Goal: Task Accomplishment & Management: Manage account settings

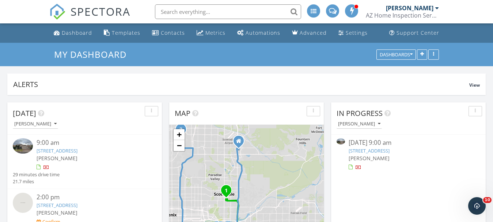
click at [77, 152] on link "[STREET_ADDRESS]" at bounding box center [57, 150] width 41 height 7
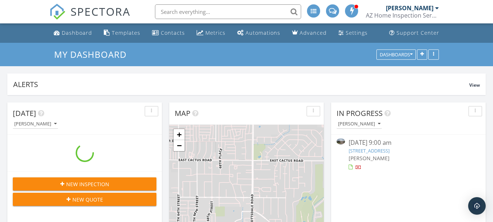
scroll to position [678, 506]
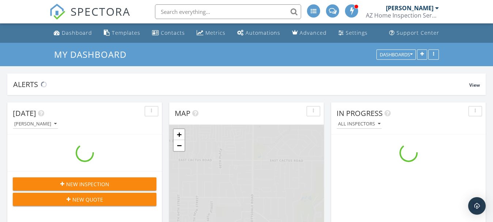
scroll to position [678, 506]
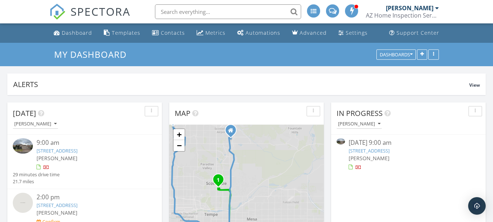
click at [77, 151] on link "[STREET_ADDRESS]" at bounding box center [57, 150] width 41 height 7
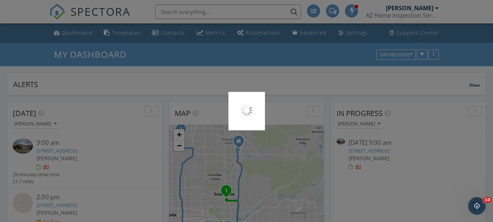
scroll to position [0, 0]
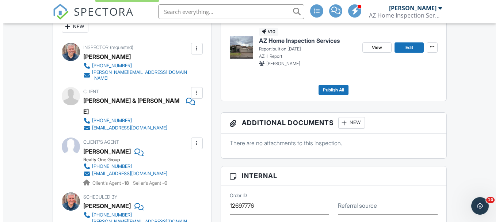
scroll to position [219, 0]
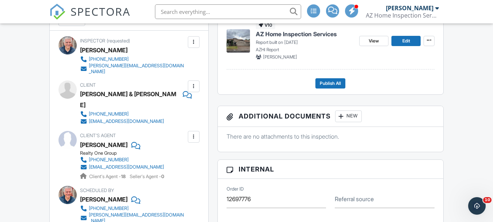
click at [350, 115] on div "New" at bounding box center [348, 116] width 27 height 12
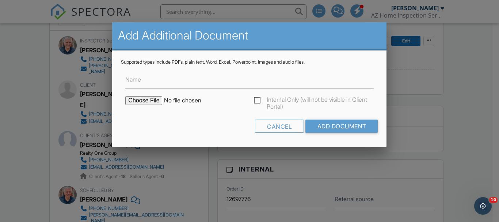
click at [142, 102] on input "file" at bounding box center [187, 100] width 124 height 9
type input "C:\fakepath\abdd2bc9-5392-4bbc-a69a-52de9ff298d0.pdf"
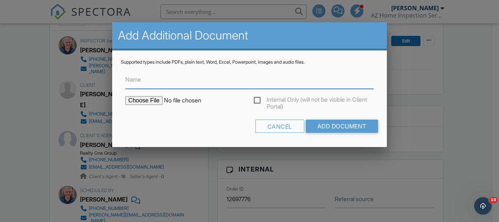
click at [170, 77] on input "Name" at bounding box center [249, 80] width 248 height 18
type input "Termite Report - WDIR"
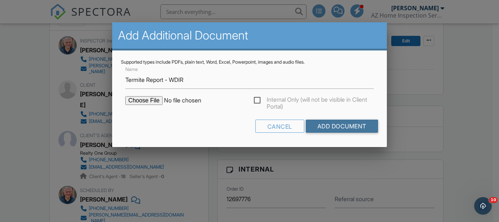
click at [334, 126] on input "Add Document" at bounding box center [342, 126] width 72 height 13
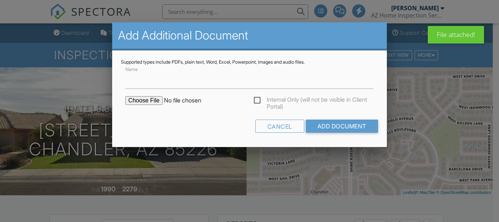
click at [132, 99] on input "file" at bounding box center [187, 100] width 124 height 9
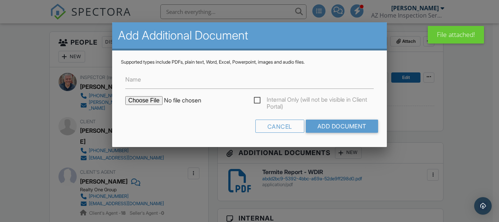
type input "C:\fakepath\90 Day Warranty Pg (1).png"
click at [174, 83] on input "Name" at bounding box center [249, 80] width 248 height 18
drag, startPoint x: 329, startPoint y: 122, endPoint x: 416, endPoint y: 121, distance: 87.7
click at [329, 122] on input "Add Document" at bounding box center [342, 126] width 72 height 13
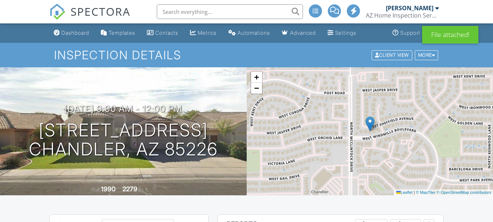
scroll to position [146, 0]
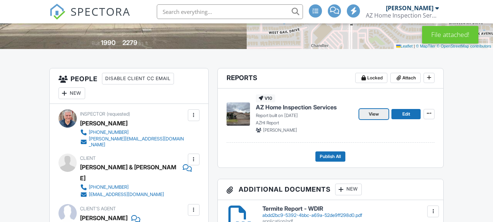
click at [373, 113] on span "View" at bounding box center [374, 113] width 10 height 7
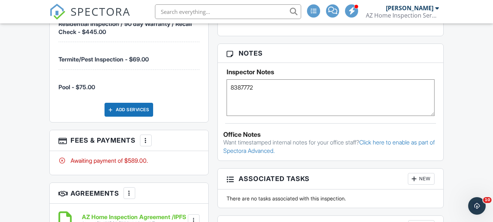
scroll to position [512, 0]
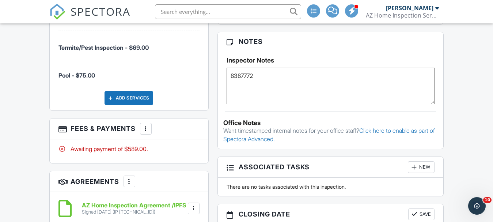
click at [145, 125] on div at bounding box center [145, 128] width 7 height 7
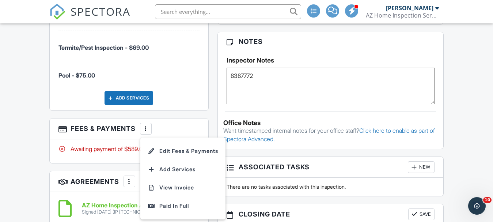
click at [331, 164] on h3 "Associated Tasks New" at bounding box center [331, 167] width 226 height 21
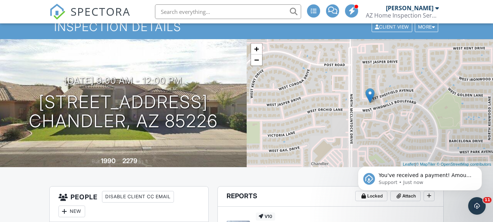
scroll to position [0, 0]
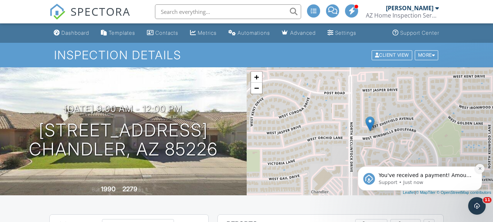
click at [481, 168] on icon "Dismiss notification" at bounding box center [480, 168] width 4 height 4
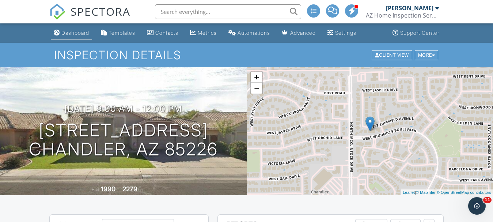
click at [72, 33] on div "Dashboard" at bounding box center [75, 33] width 28 height 6
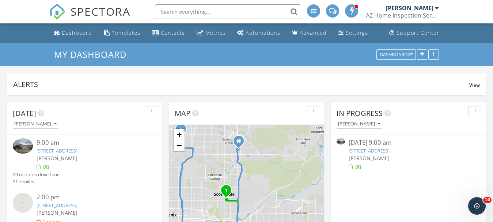
click at [77, 152] on link "3921 W Sheffield Ave , Chandler, Az 85226" at bounding box center [57, 150] width 41 height 7
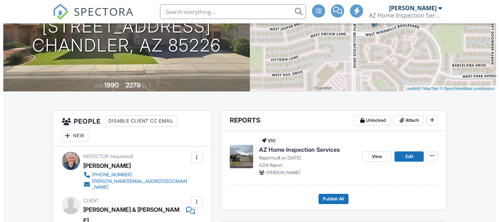
scroll to position [151, 0]
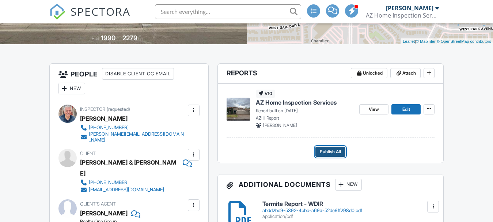
click at [338, 150] on span "Publish All" at bounding box center [330, 151] width 21 height 7
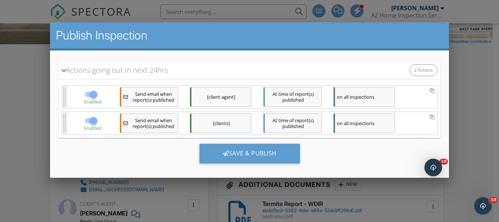
scroll to position [0, 0]
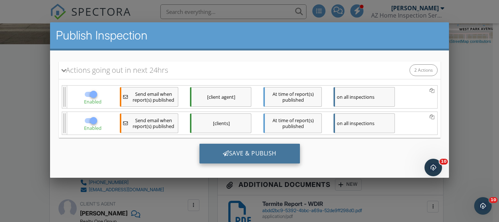
click at [267, 151] on div "Save & Publish" at bounding box center [249, 153] width 100 height 20
